Goal: Information Seeking & Learning: Find specific fact

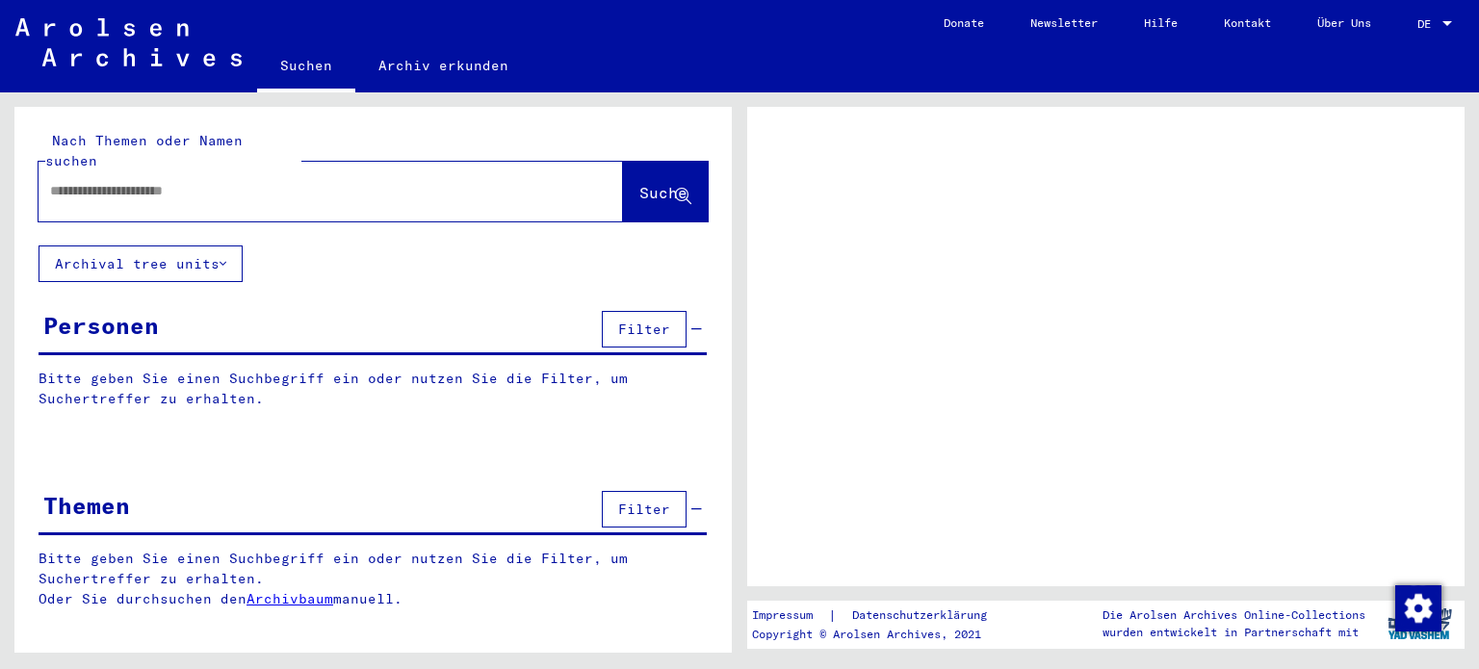
click at [126, 181] on input "text" at bounding box center [313, 191] width 527 height 20
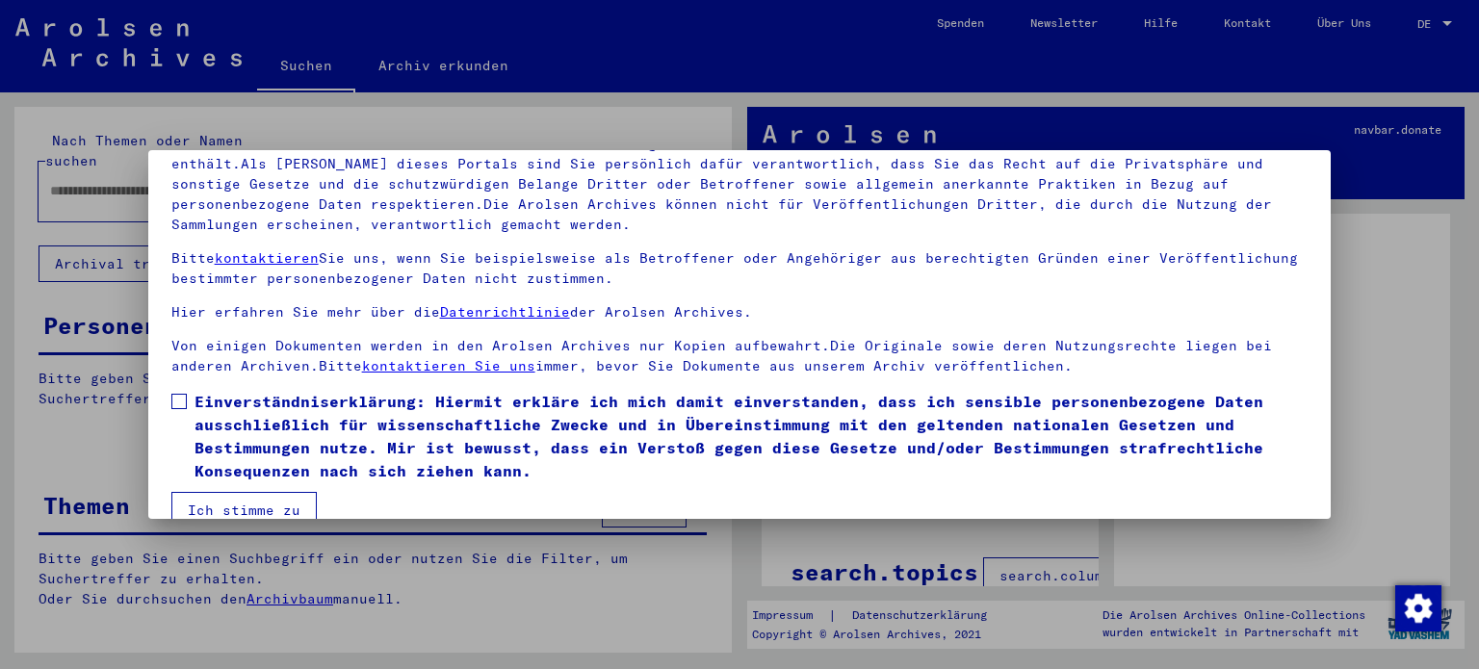
scroll to position [163, 0]
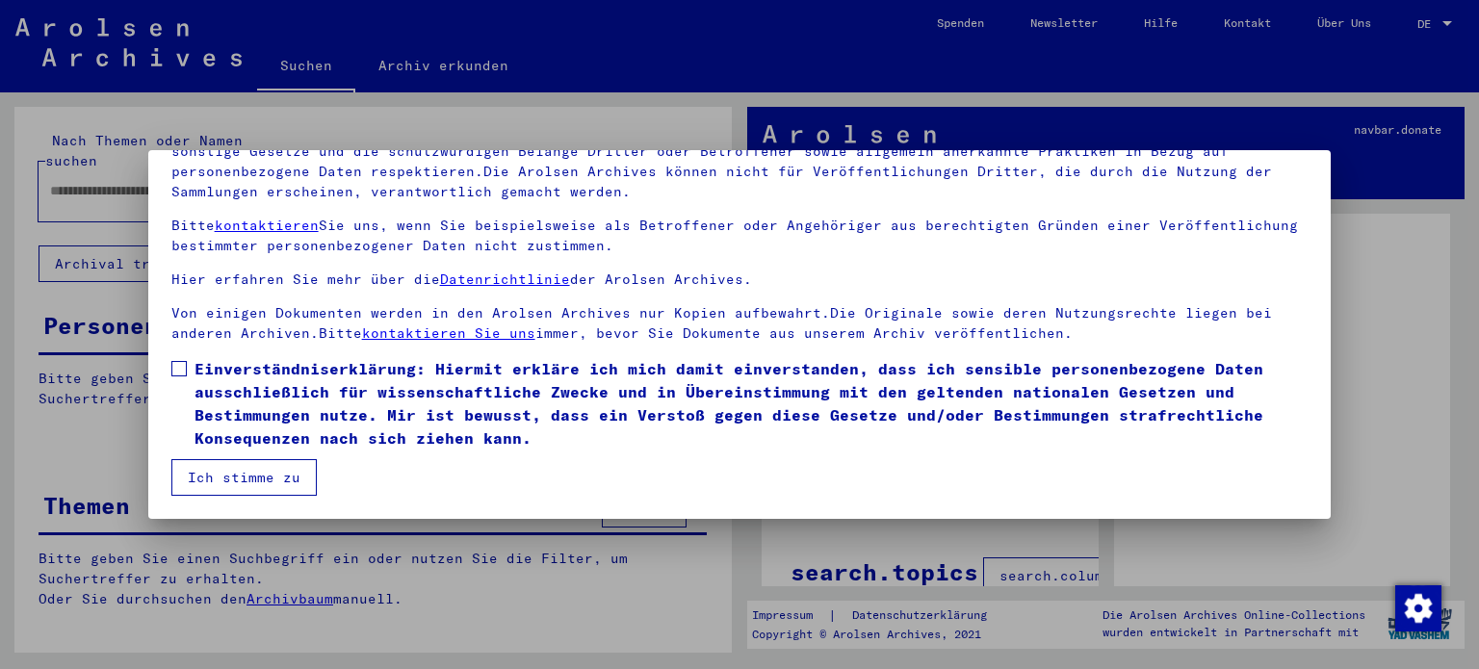
click at [173, 368] on span at bounding box center [178, 368] width 15 height 15
click at [230, 478] on button "Ich stimme zu" at bounding box center [243, 477] width 145 height 37
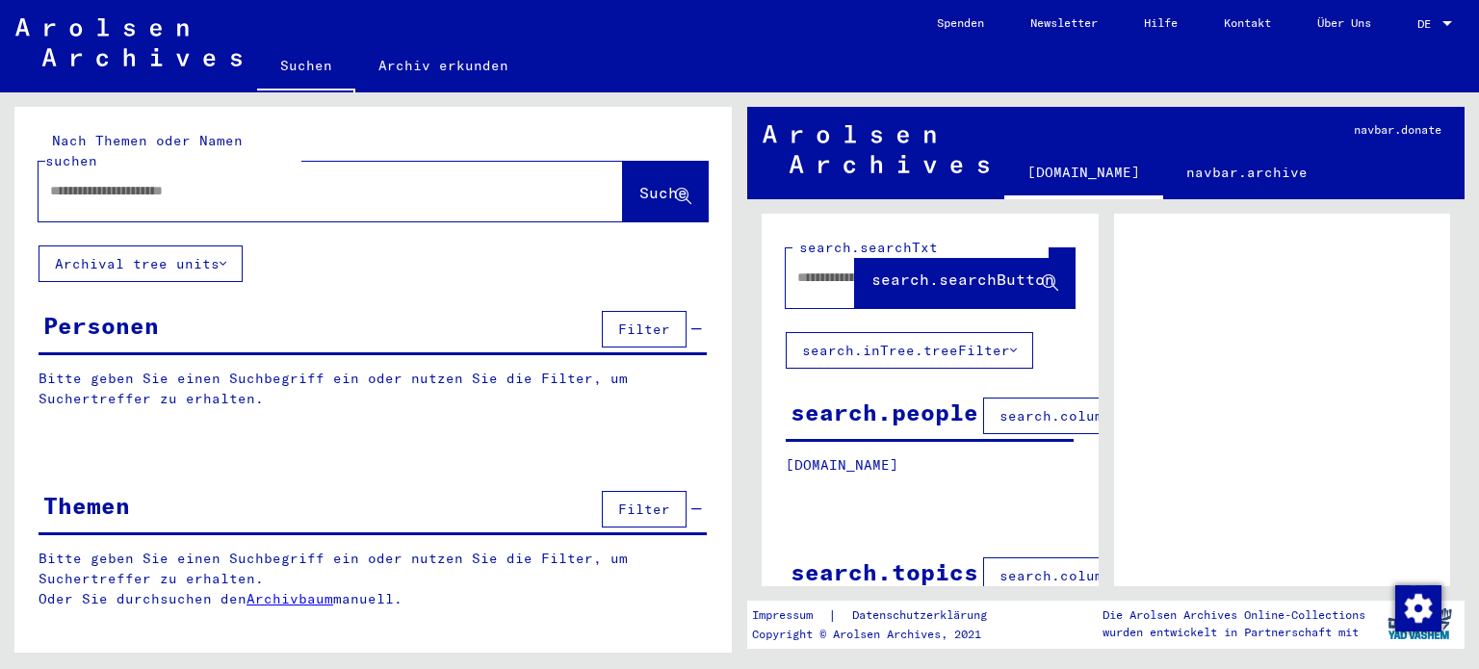
click at [89, 181] on input "text" at bounding box center [313, 191] width 527 height 20
type input "**********"
click at [643, 183] on span "Suche" at bounding box center [663, 192] width 48 height 19
